Goal: Task Accomplishment & Management: Manage account settings

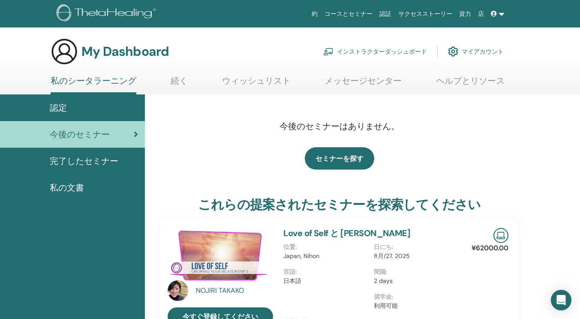
click at [386, 46] on link "インストラクターダッシュボード" at bounding box center [375, 51] width 104 height 19
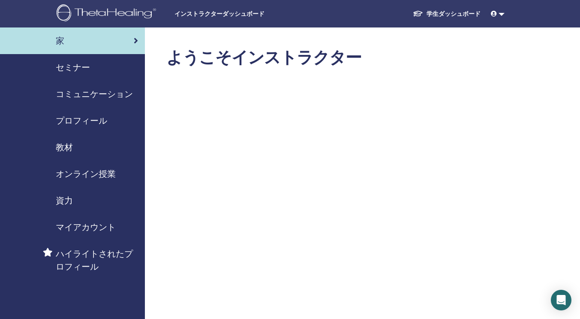
click at [84, 69] on span "セミナー" at bounding box center [73, 67] width 34 height 13
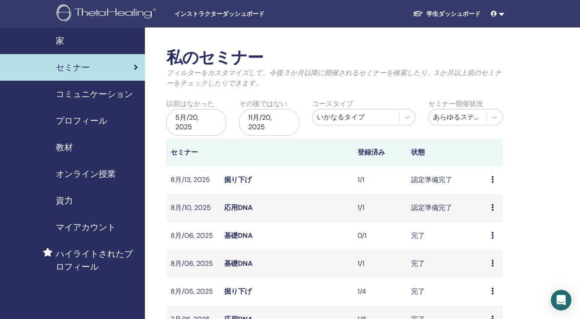
click at [492, 181] on icon at bounding box center [493, 179] width 3 height 7
click at [487, 213] on link "出席者" at bounding box center [488, 214] width 21 height 9
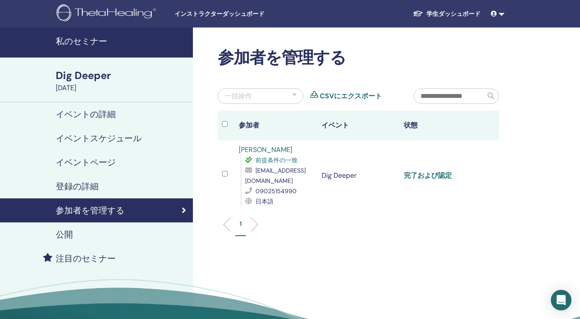
click at [438, 173] on link "完了および認定" at bounding box center [428, 175] width 48 height 9
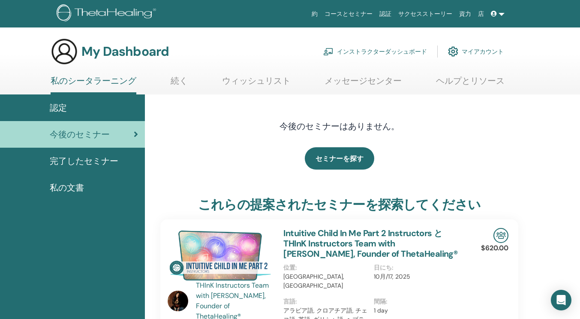
click at [403, 50] on link "インストラクターダッシュボード" at bounding box center [375, 51] width 104 height 19
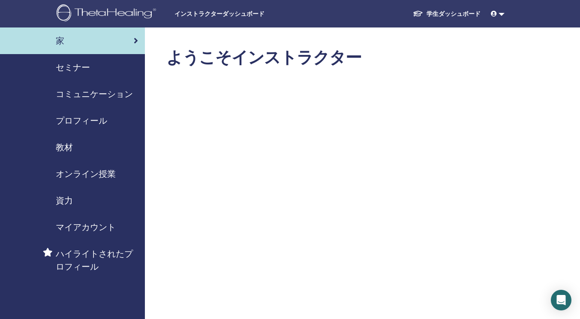
click at [73, 66] on span "セミナー" at bounding box center [73, 67] width 34 height 13
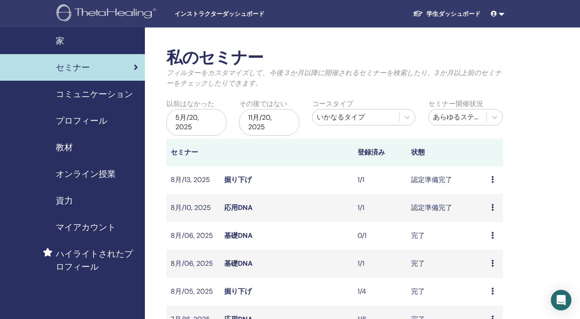
click at [489, 205] on td "プレビュー 編集 出席者 キャンセル" at bounding box center [495, 208] width 16 height 28
click at [493, 205] on icon at bounding box center [493, 207] width 3 height 7
click at [491, 236] on link "出席者" at bounding box center [488, 237] width 21 height 9
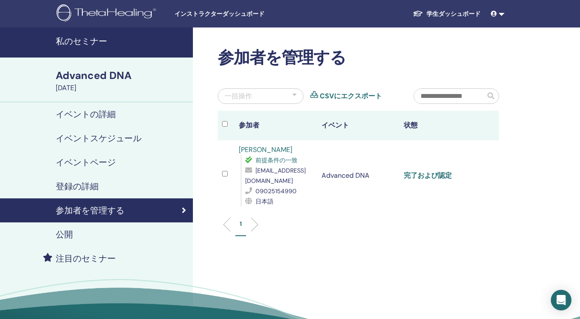
click at [438, 175] on link "完了および認定" at bounding box center [428, 175] width 48 height 9
click at [81, 48] on link "私のセミナー" at bounding box center [96, 42] width 193 height 30
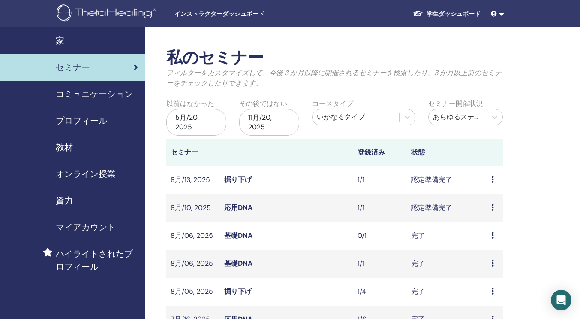
click at [494, 235] on icon at bounding box center [493, 235] width 3 height 7
click at [489, 253] on link "出席者" at bounding box center [489, 254] width 21 height 9
click at [496, 262] on div "プレビュー 出席者" at bounding box center [495, 263] width 7 height 10
click at [491, 284] on link "出席者" at bounding box center [492, 282] width 21 height 9
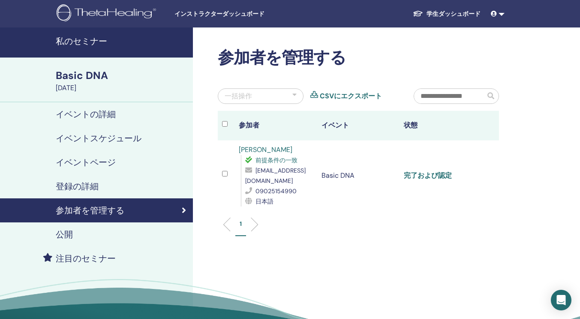
click at [425, 172] on link "完了および認定" at bounding box center [428, 175] width 48 height 9
